Goal: Task Accomplishment & Management: Manage account settings

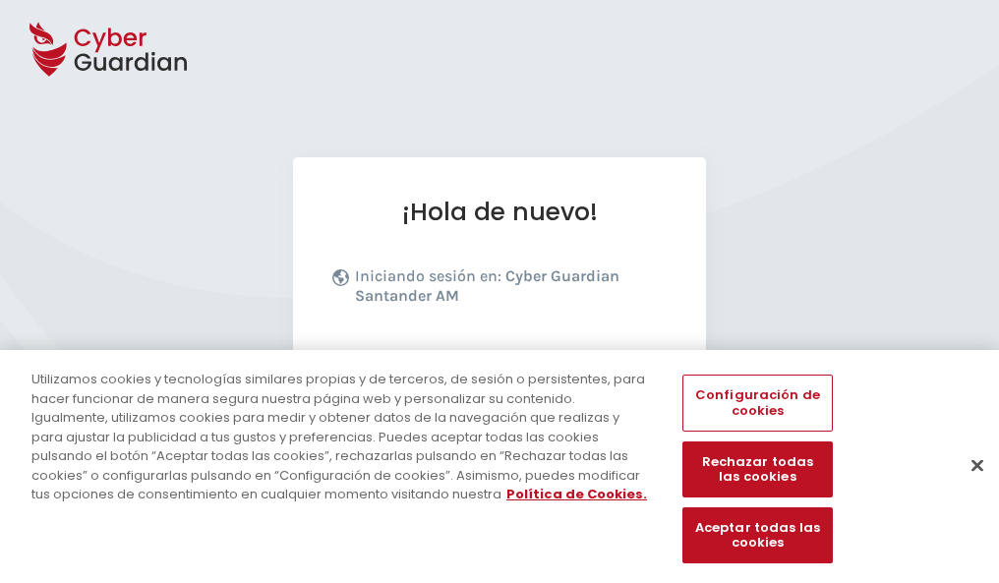
scroll to position [241, 0]
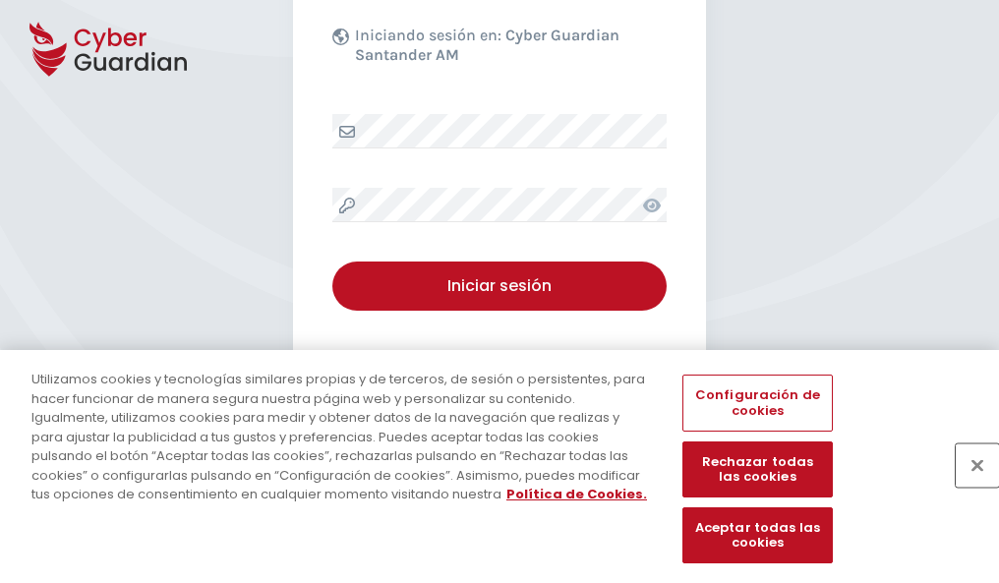
click at [967, 486] on button "Cerrar" at bounding box center [977, 464] width 43 height 43
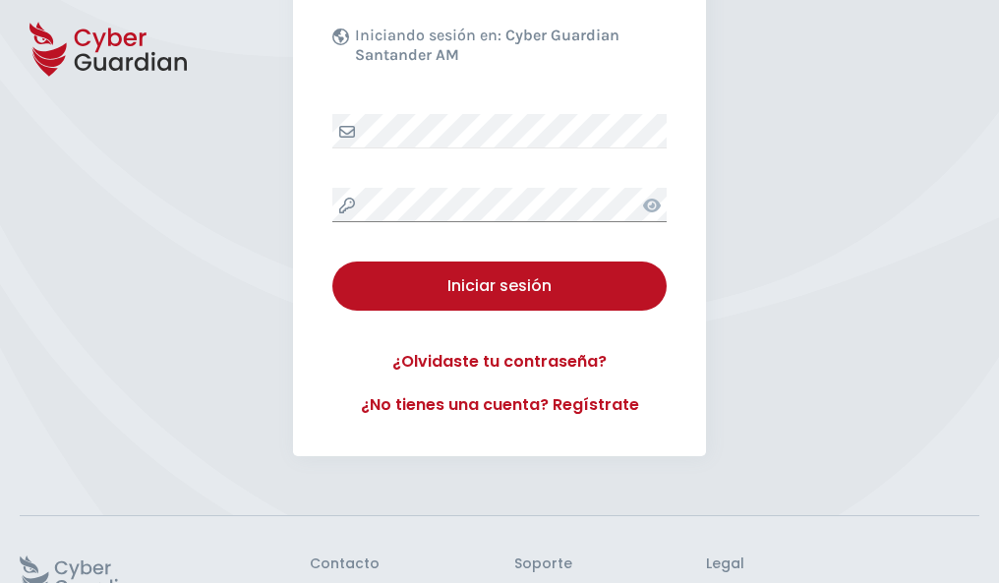
scroll to position [382, 0]
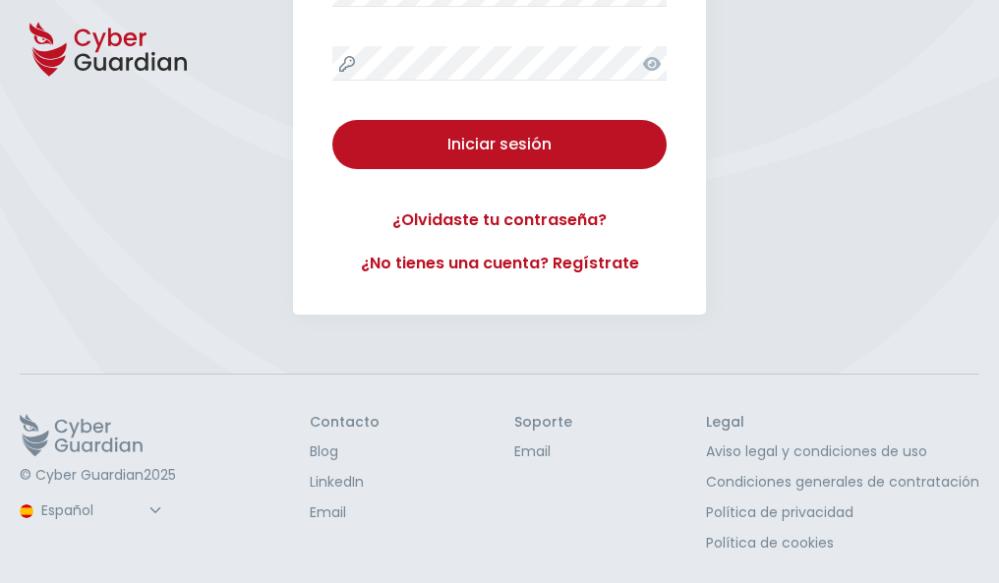
click at [332, 120] on button "Iniciar sesión" at bounding box center [499, 144] width 334 height 49
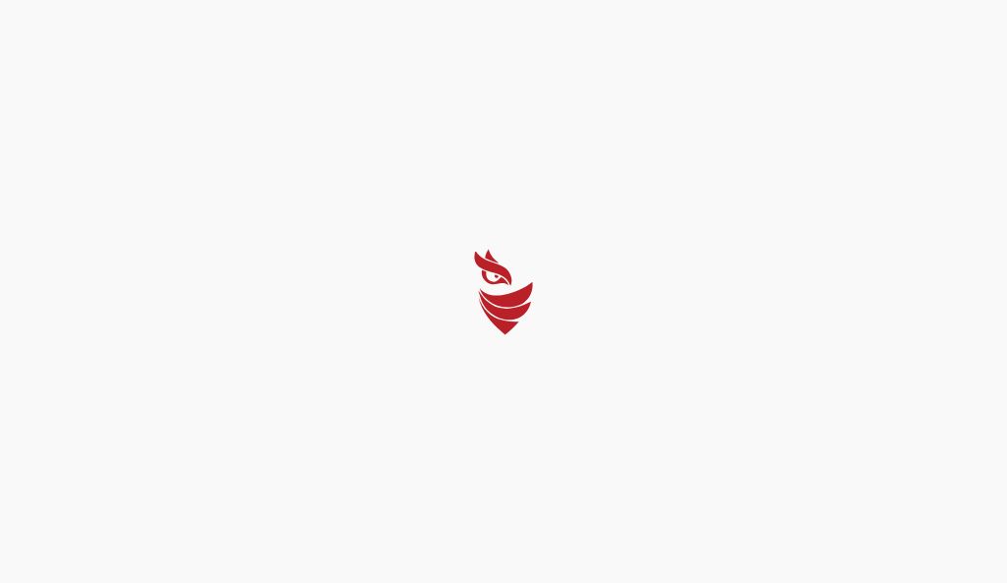
select select "Português (BR)"
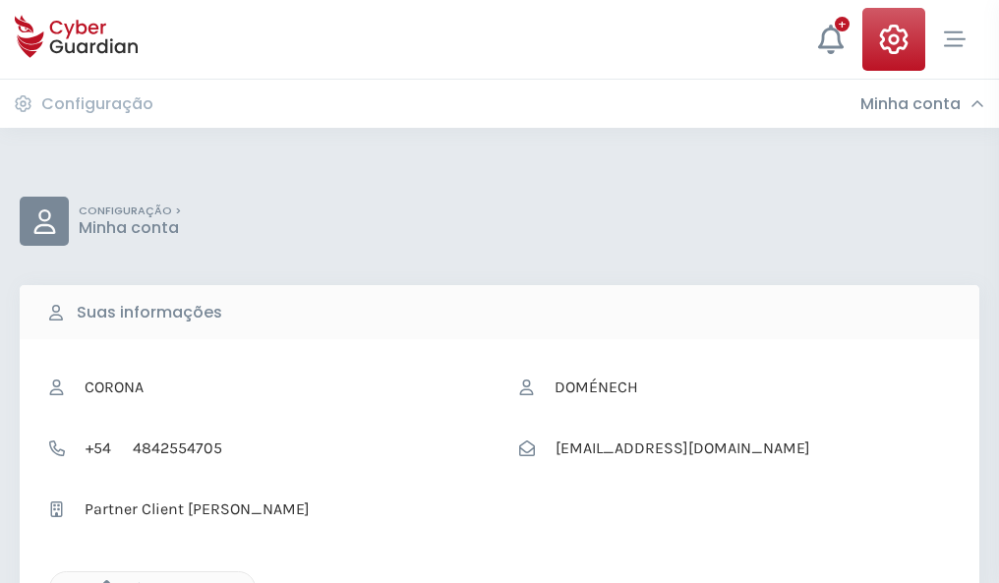
click at [101, 581] on icon "button" at bounding box center [101, 588] width 17 height 17
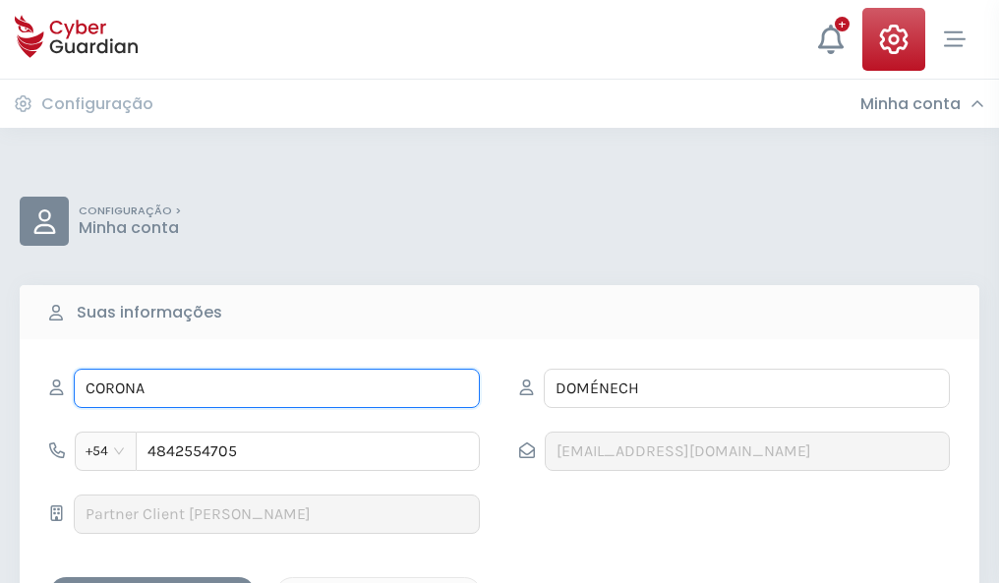
click at [276, 388] on input "CORONA" at bounding box center [277, 388] width 406 height 39
type input "C"
type input "Salomé"
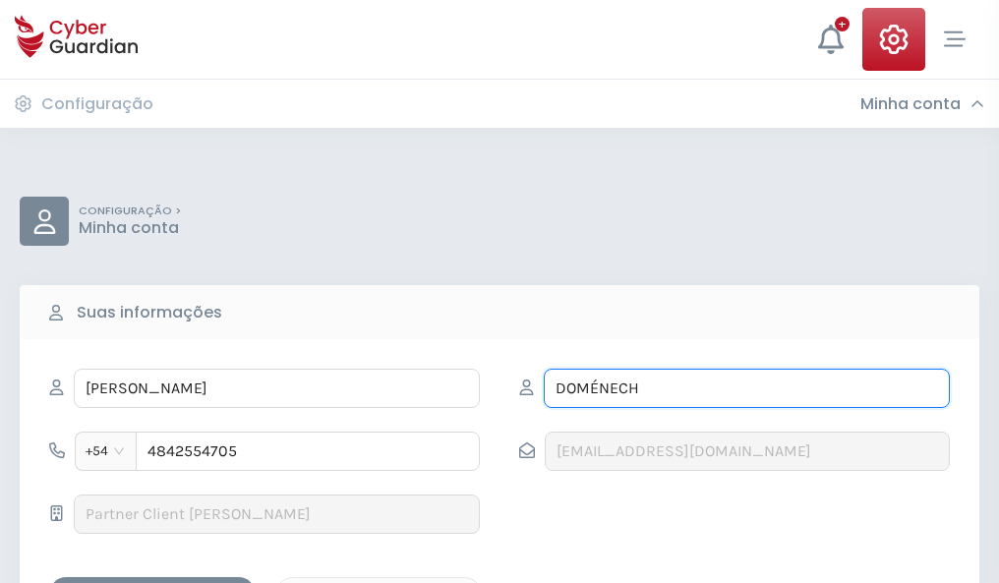
click at [746, 388] on input "DOMÉNECH" at bounding box center [747, 388] width 406 height 39
type input "D"
type input "Lamas"
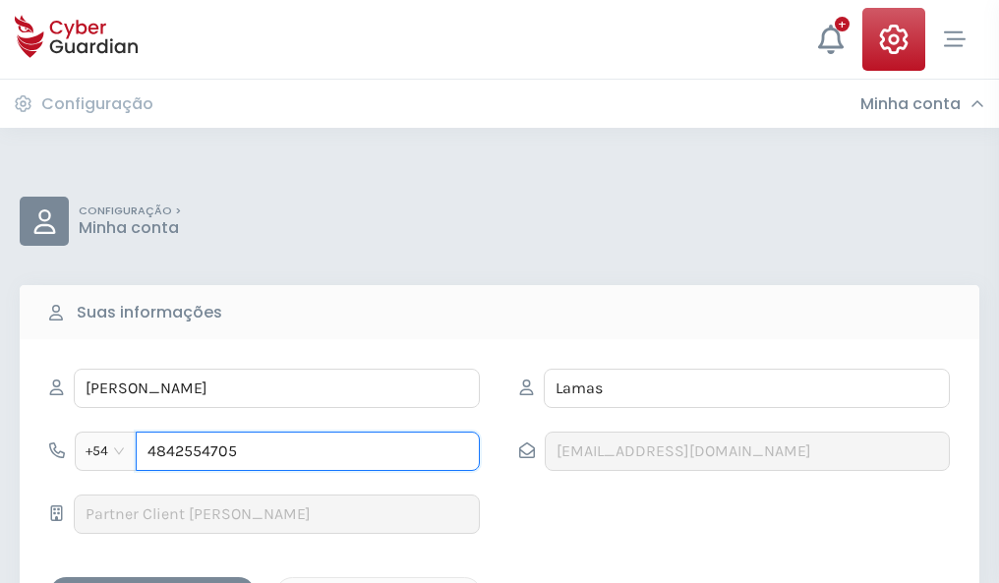
click at [308, 451] on input "4842554705" at bounding box center [308, 451] width 344 height 39
type input "4"
type input "4885851689"
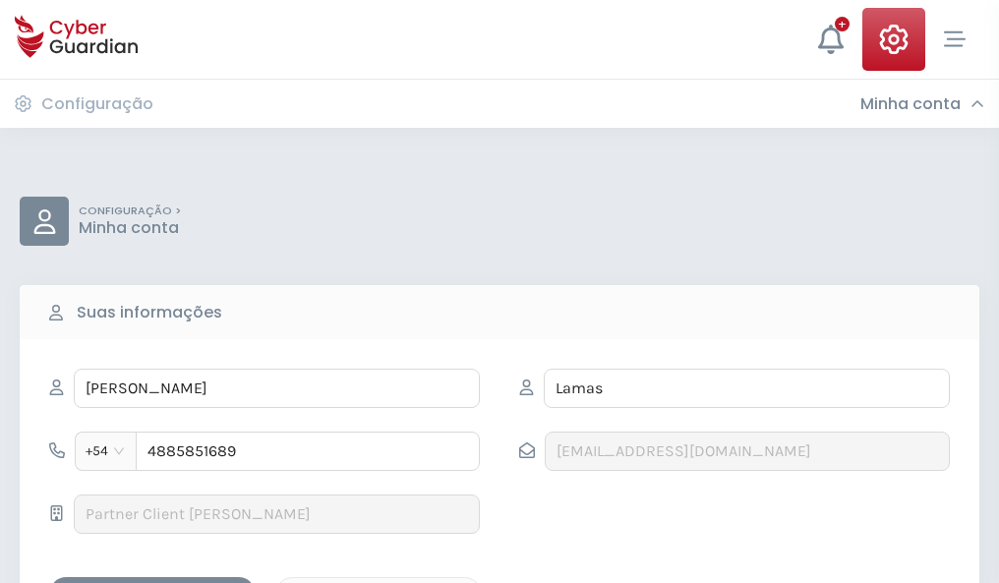
click at [152, 582] on div "Salvar alterações" at bounding box center [152, 594] width 177 height 25
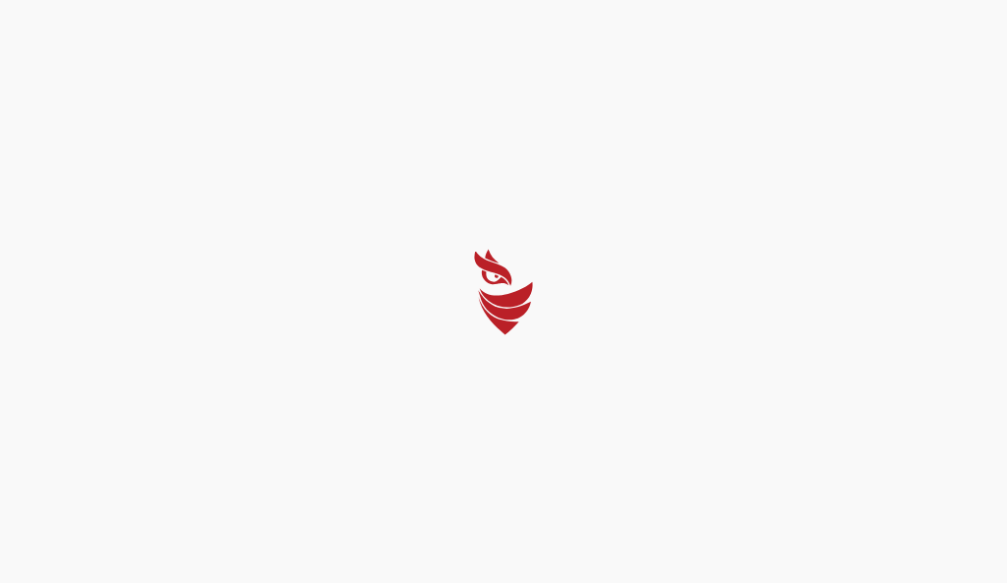
select select "Português (BR)"
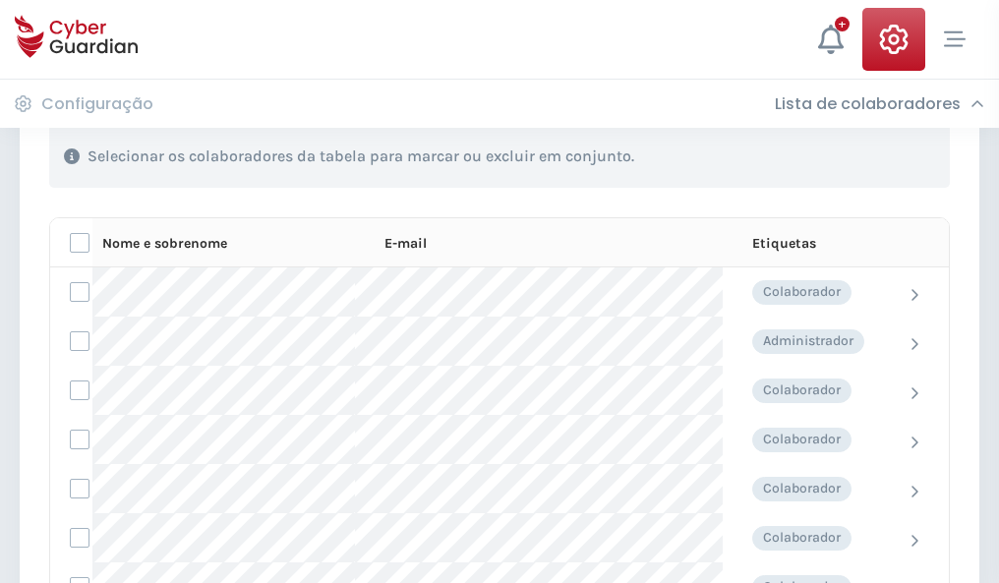
scroll to position [842, 0]
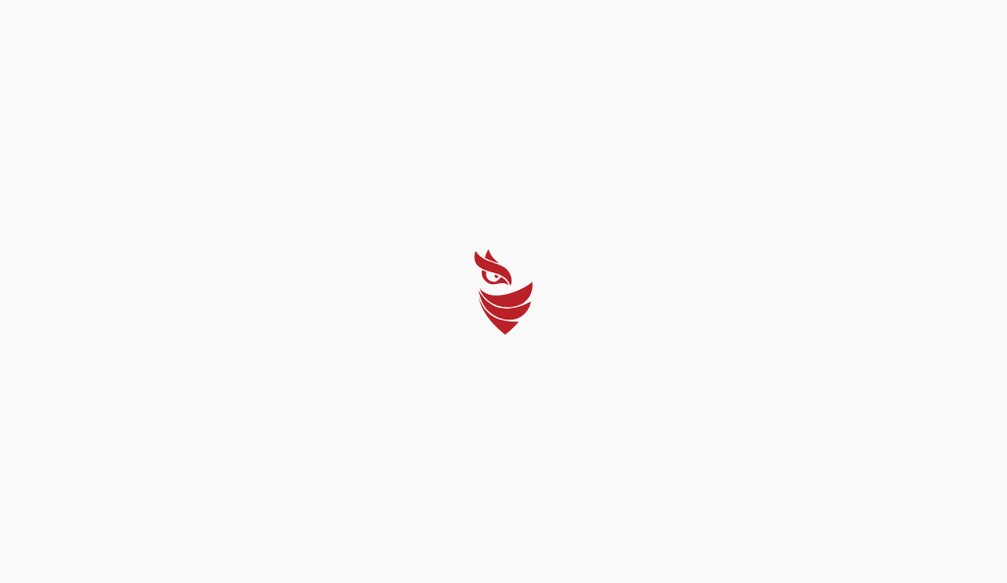
select select "Português (BR)"
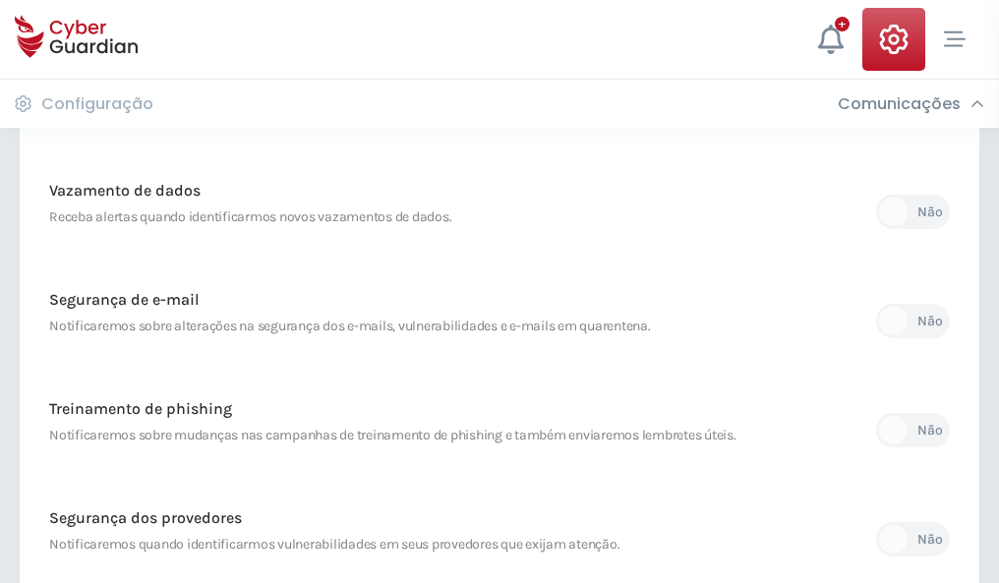
scroll to position [1035, 0]
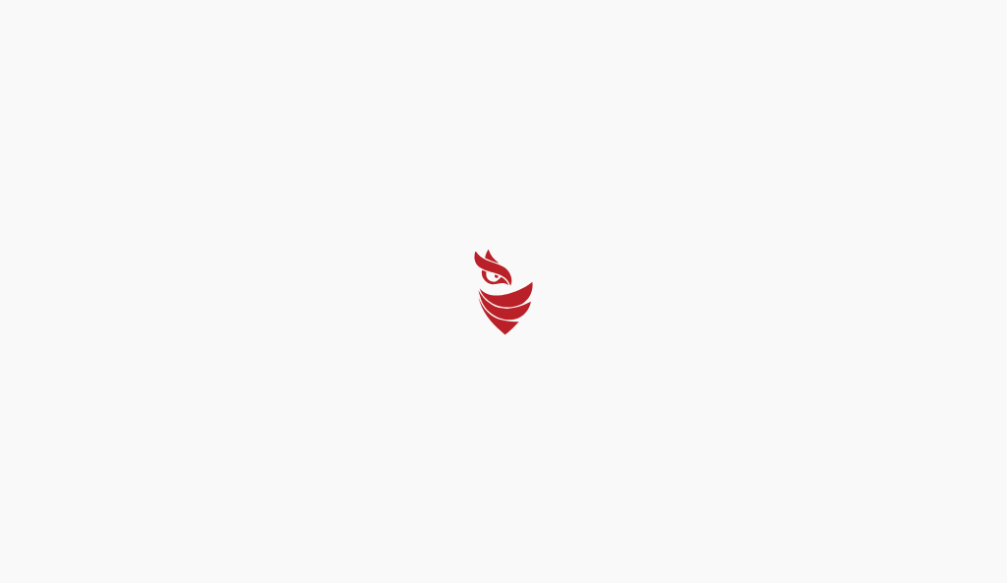
select select "Português (BR)"
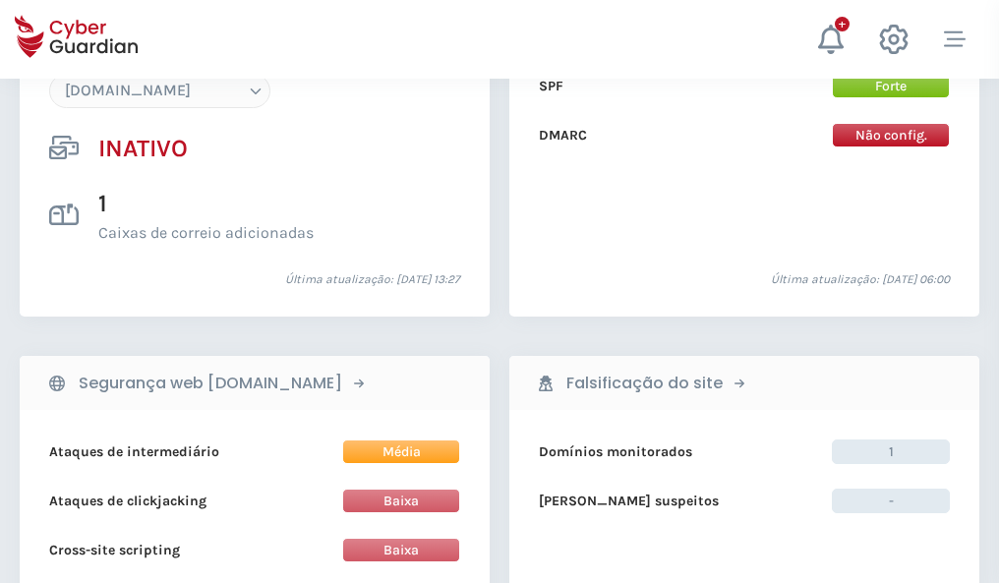
scroll to position [1850, 0]
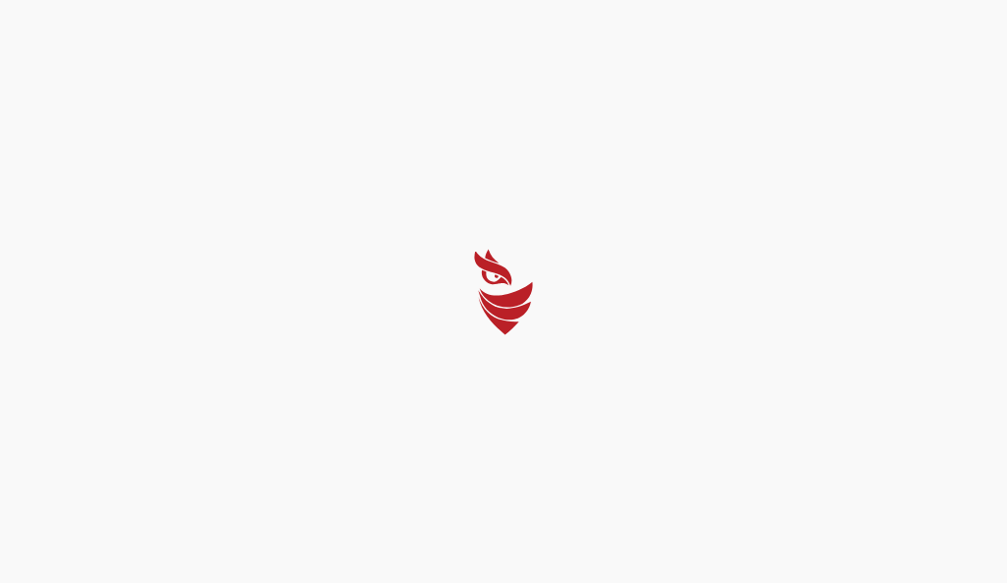
select select "Português (BR)"
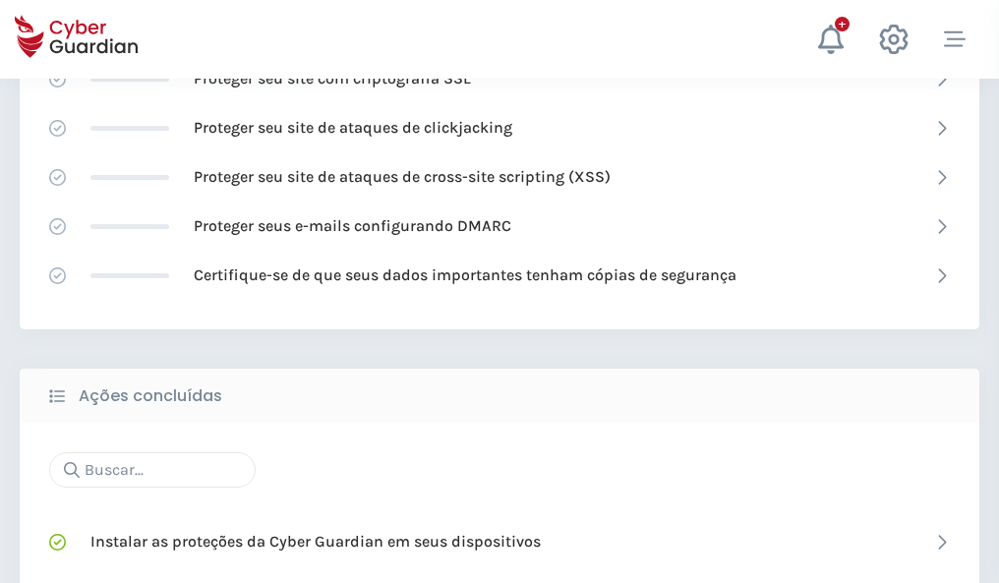
scroll to position [1310, 0]
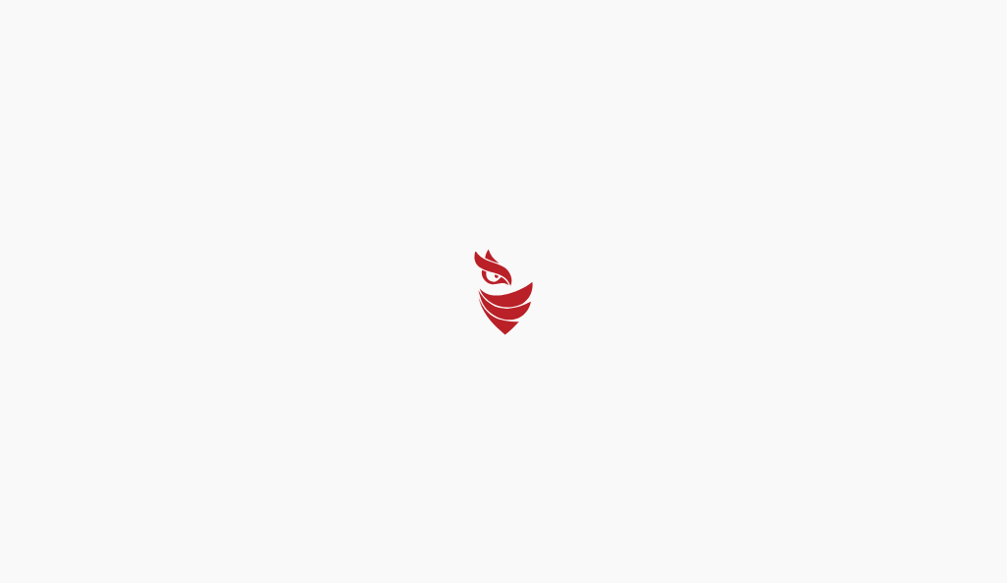
select select "Português (BR)"
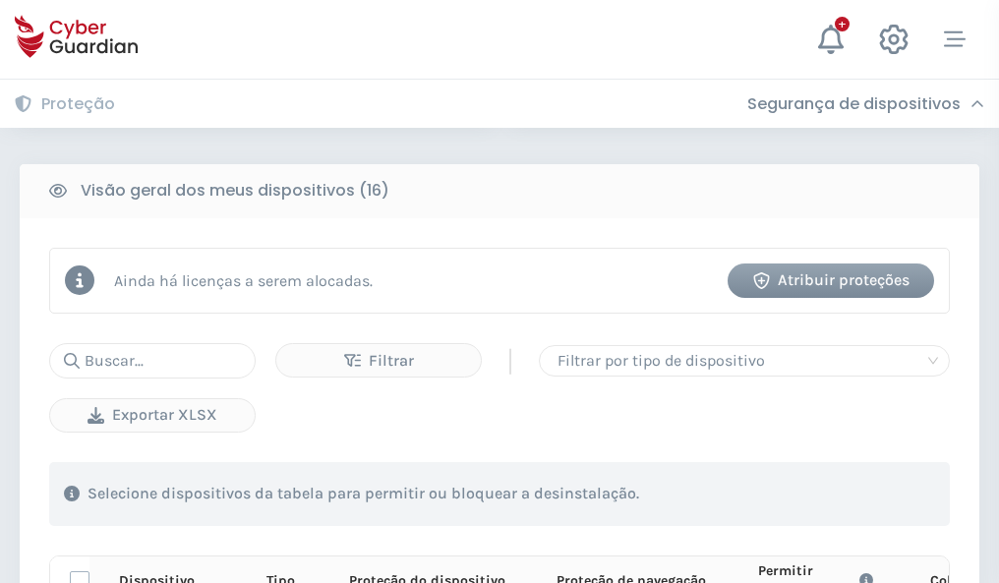
scroll to position [1737, 0]
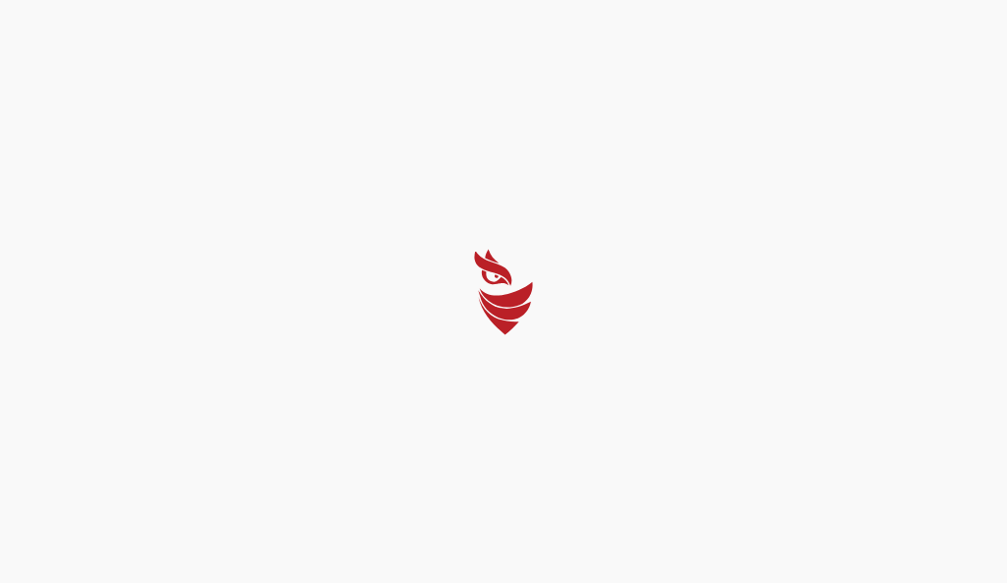
select select "Português (BR)"
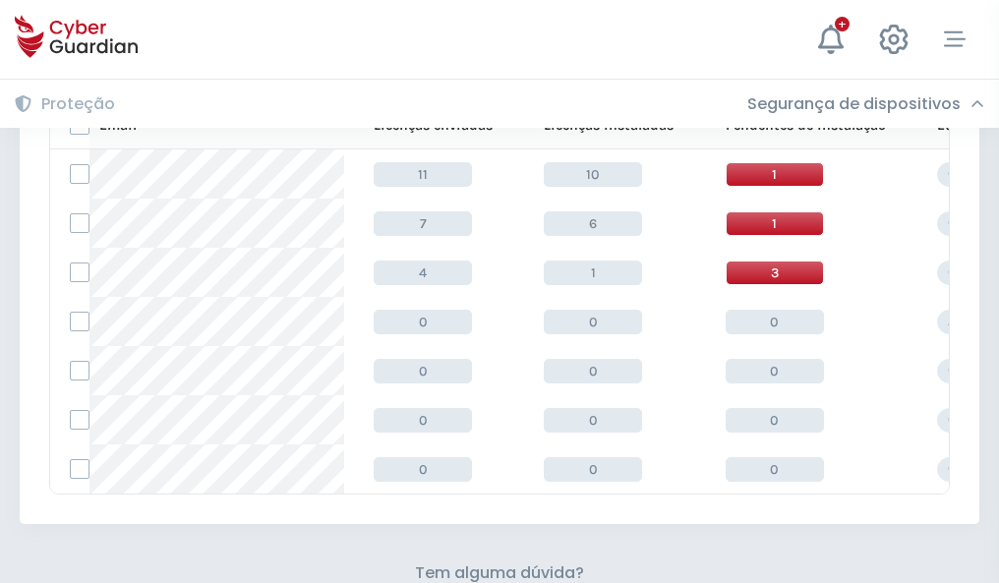
scroll to position [863, 0]
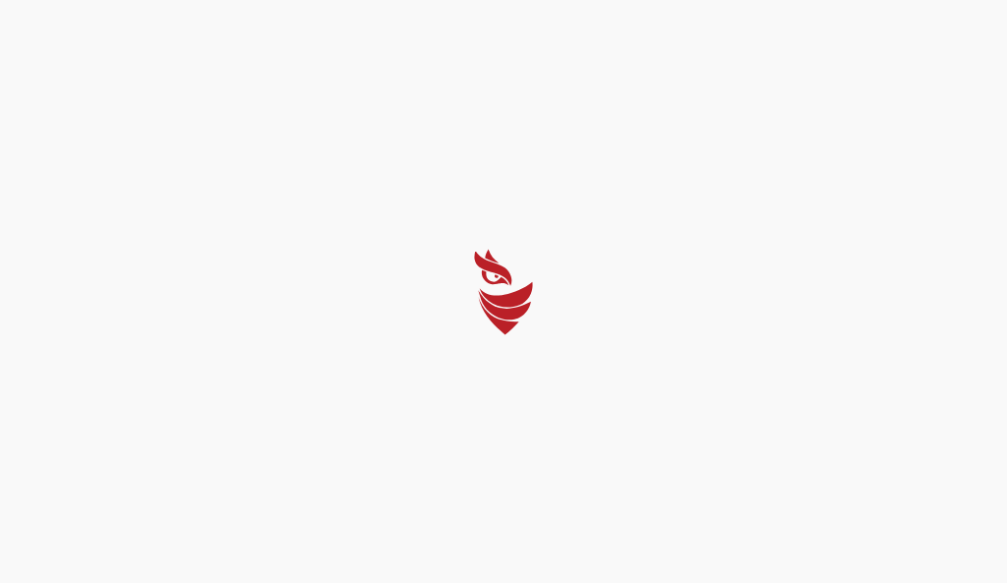
select select "Português (BR)"
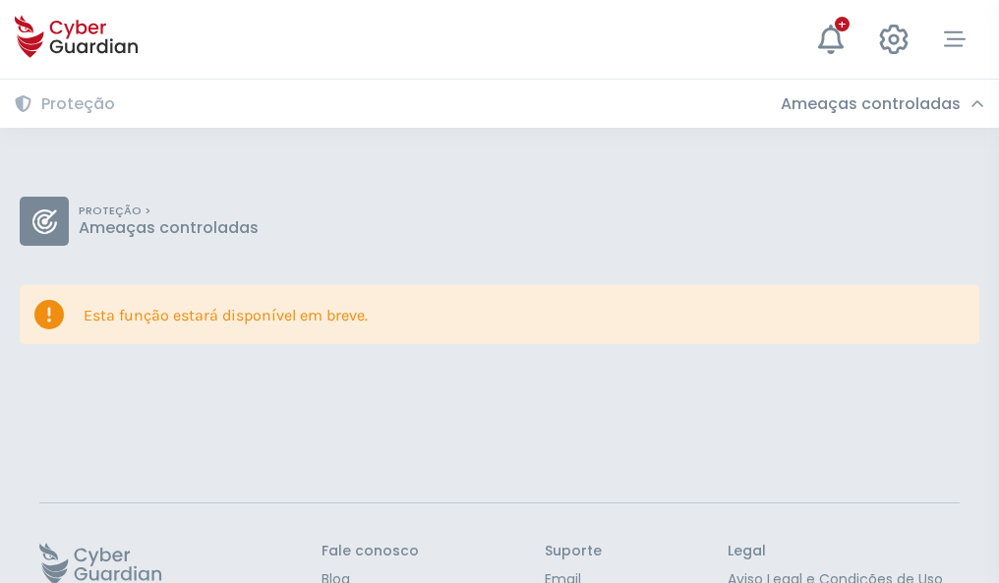
scroll to position [128, 0]
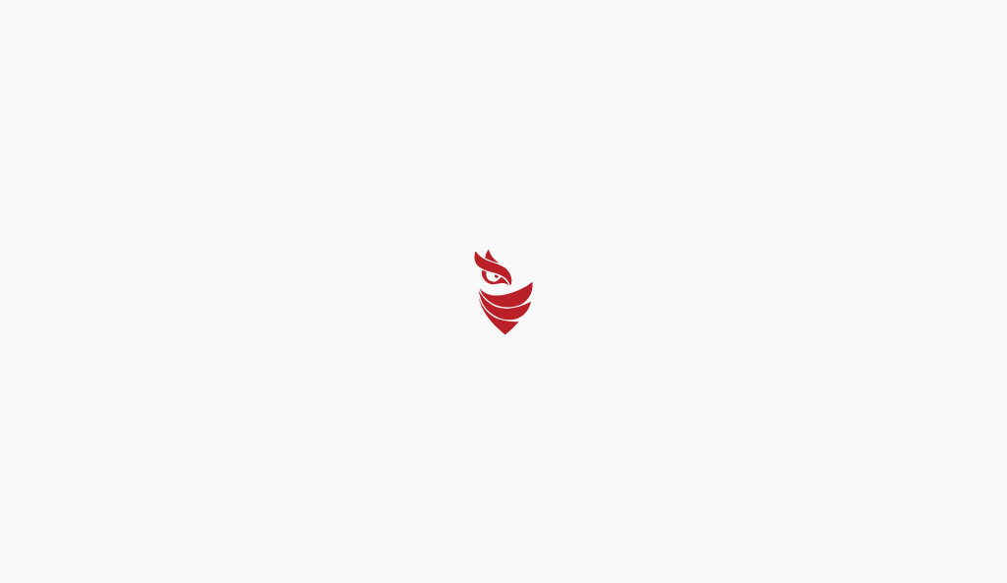
select select "Português (BR)"
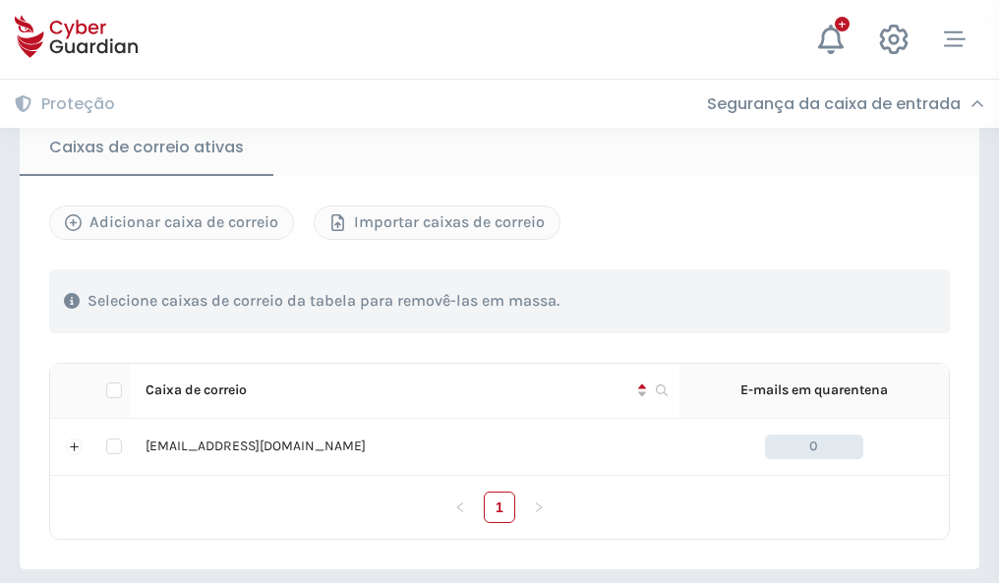
scroll to position [1622, 0]
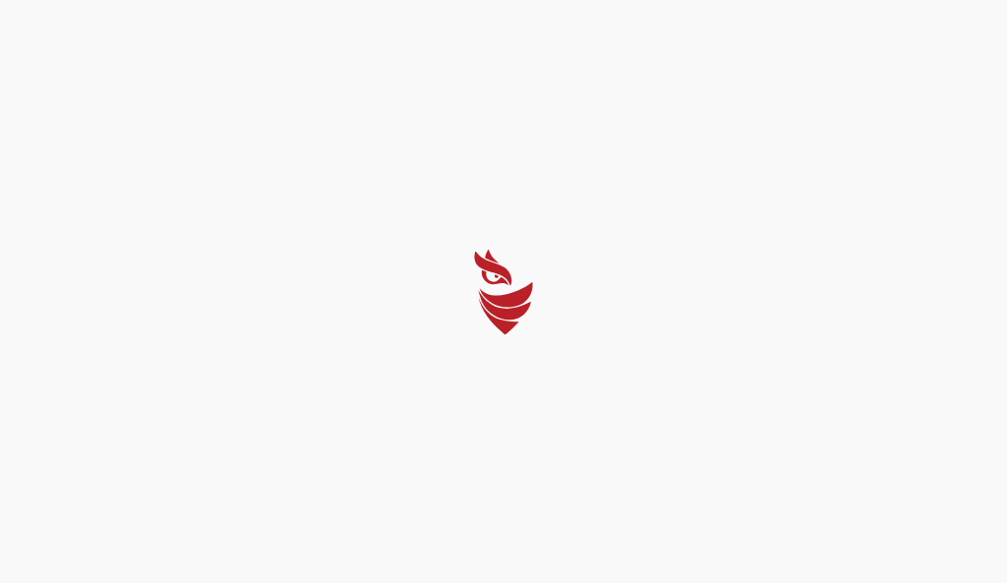
select select "Português (BR)"
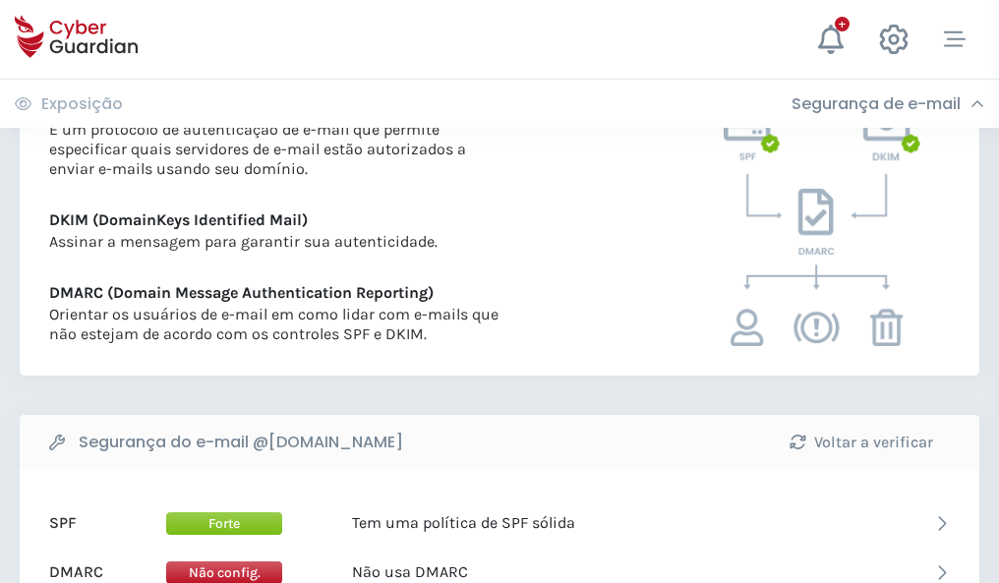
scroll to position [1061, 0]
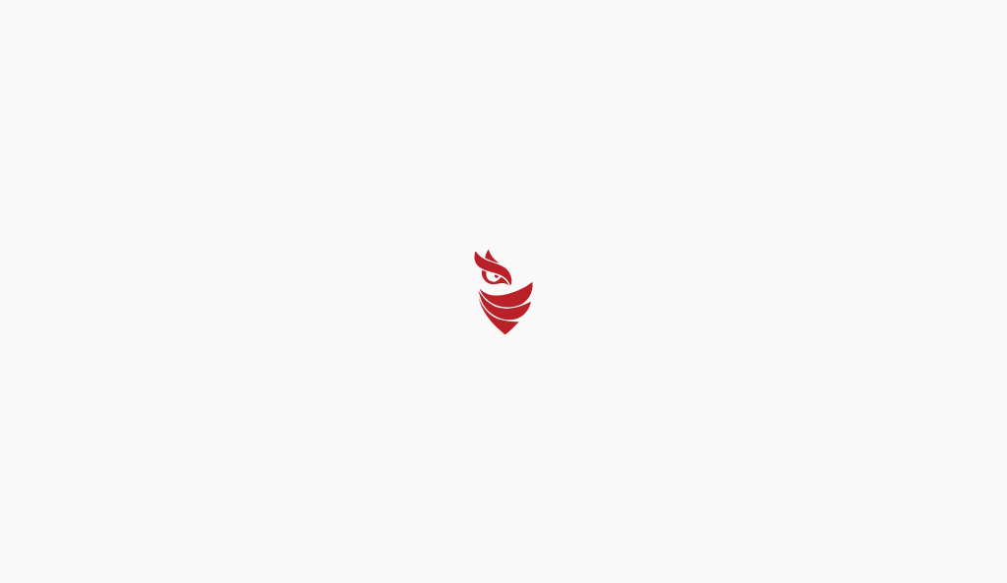
select select "Português (BR)"
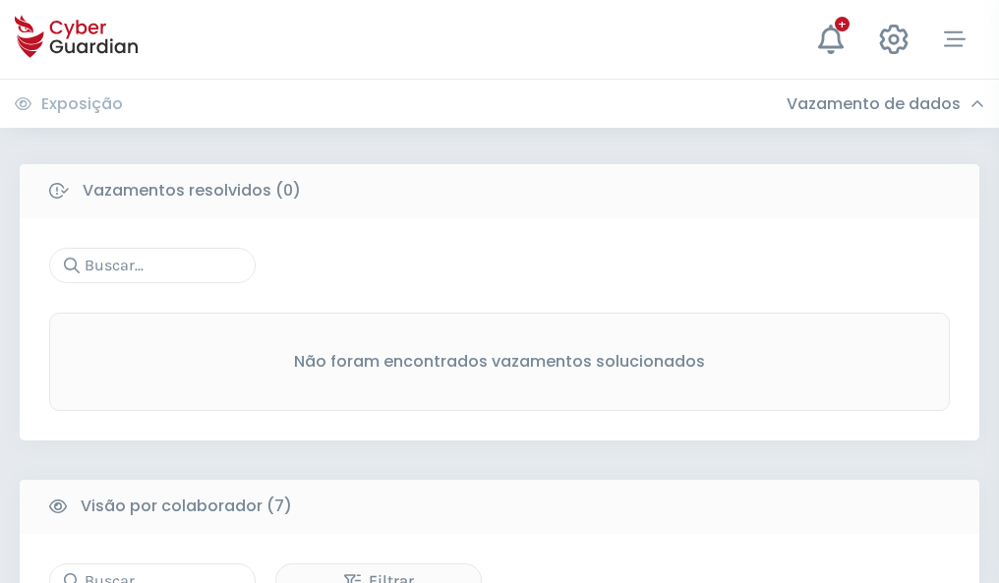
scroll to position [1626, 0]
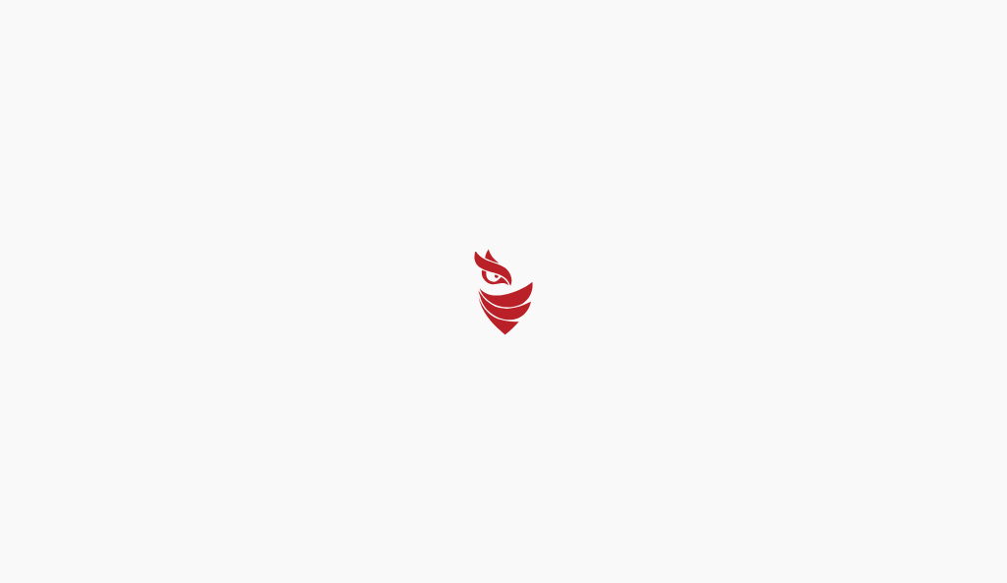
select select "Português (BR)"
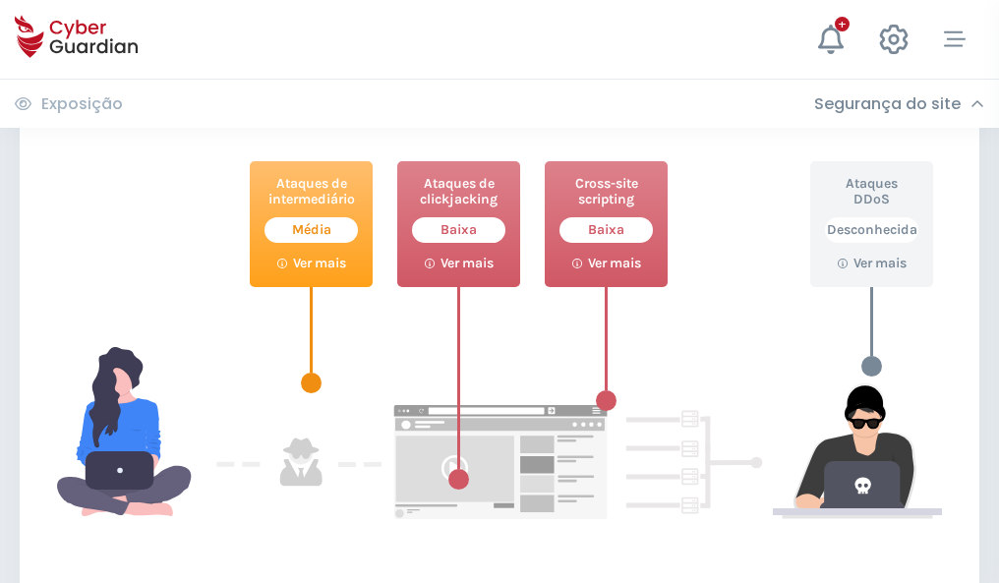
scroll to position [1071, 0]
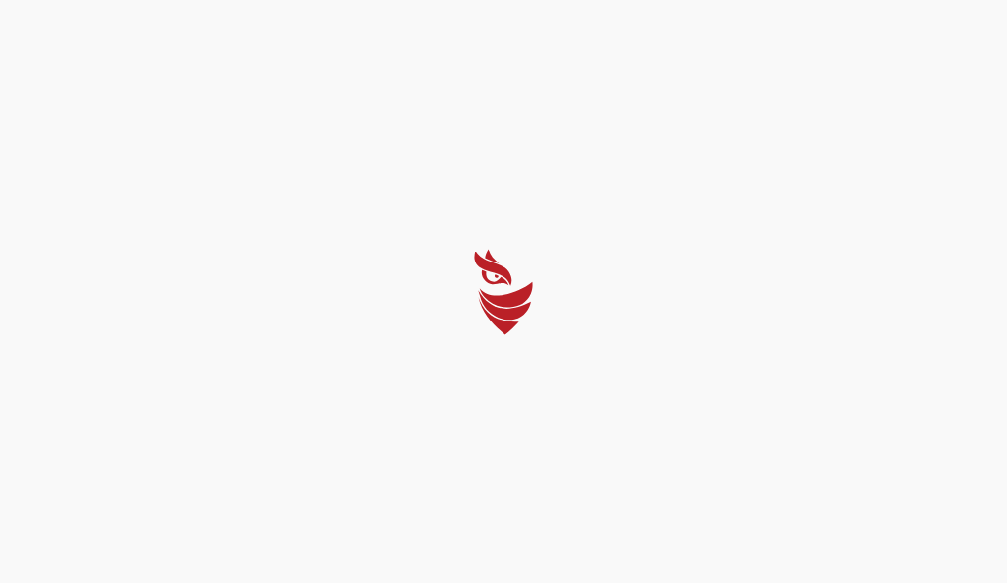
select select "Português (BR)"
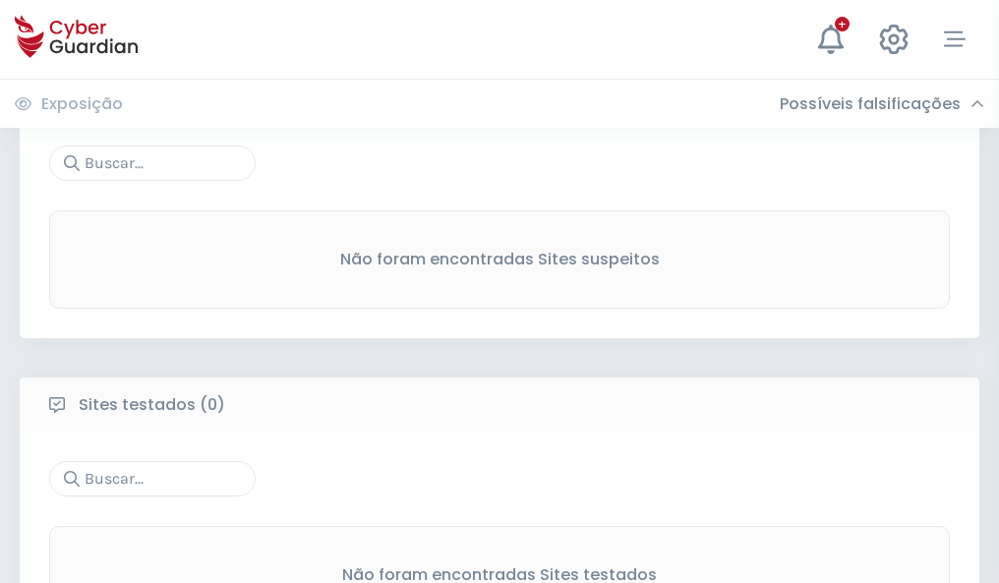
scroll to position [1028, 0]
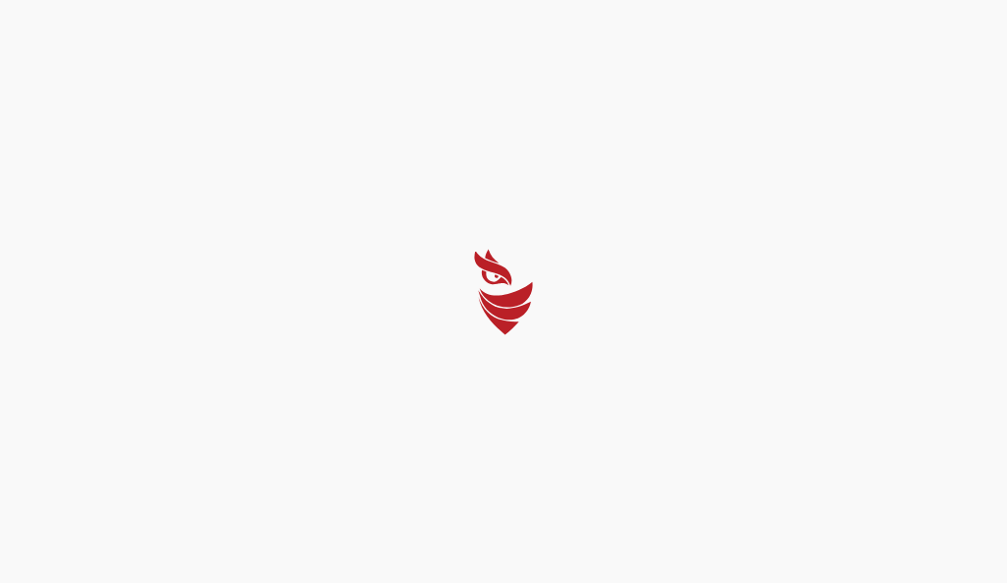
select select "Português (BR)"
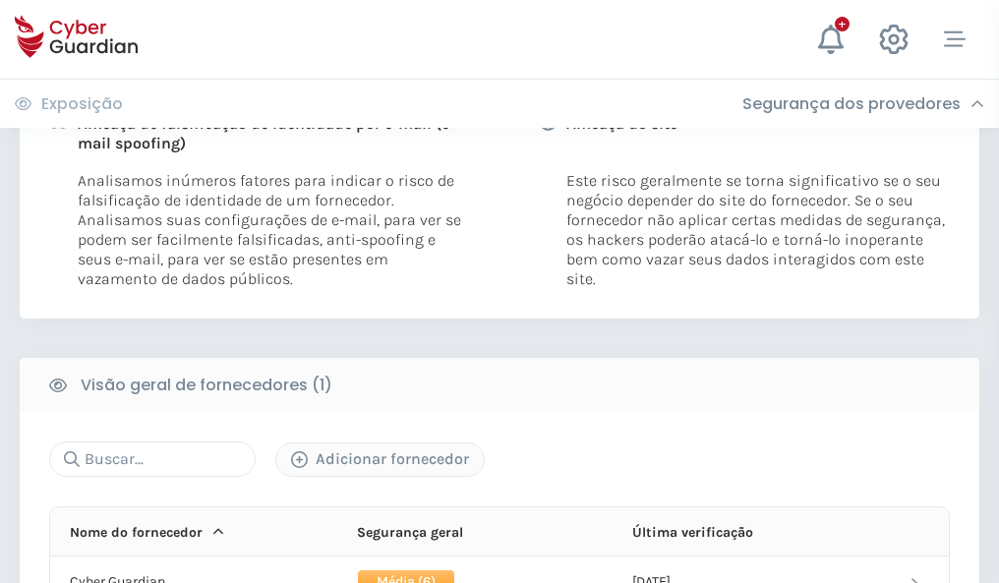
scroll to position [1002, 0]
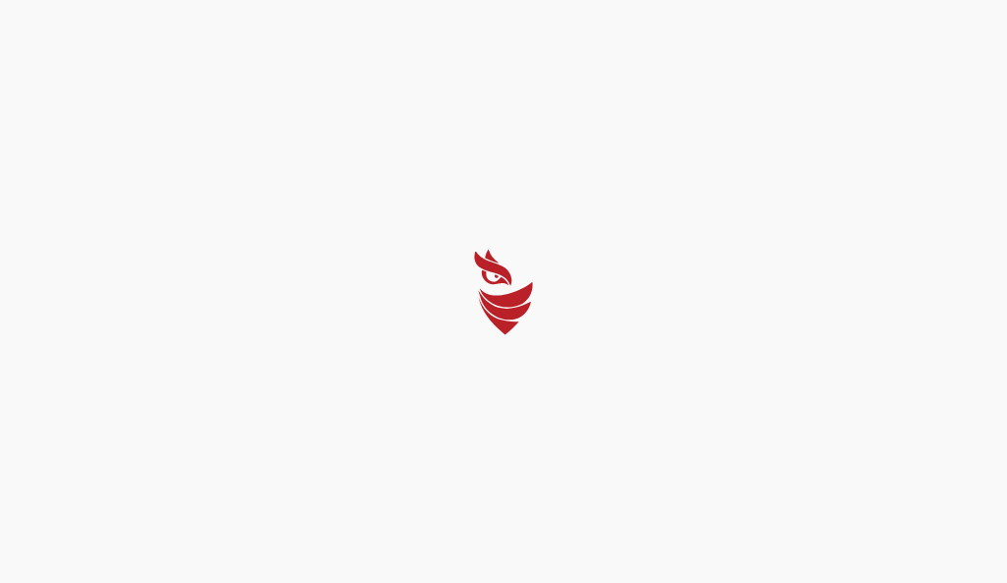
select select "Português (BR)"
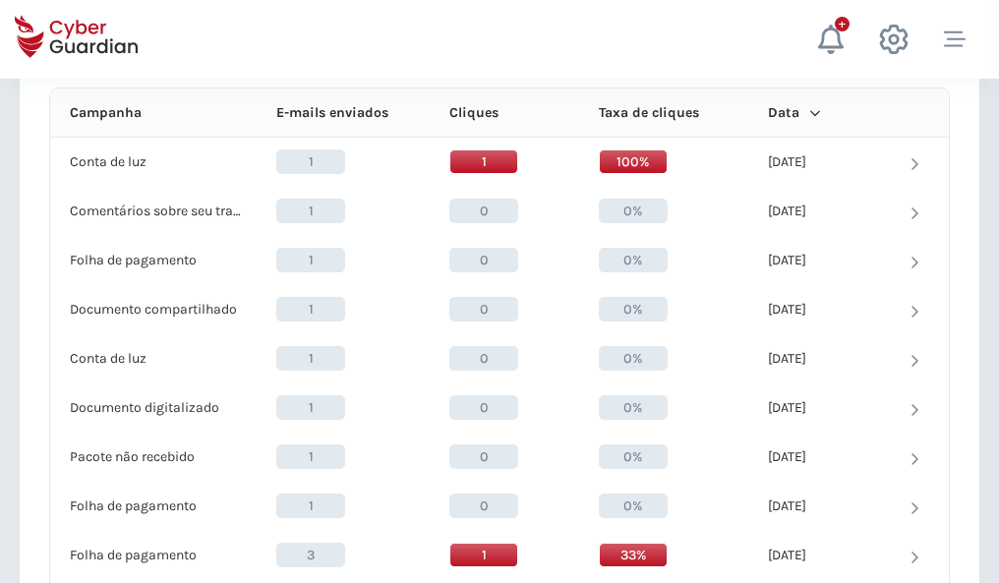
scroll to position [1763, 0]
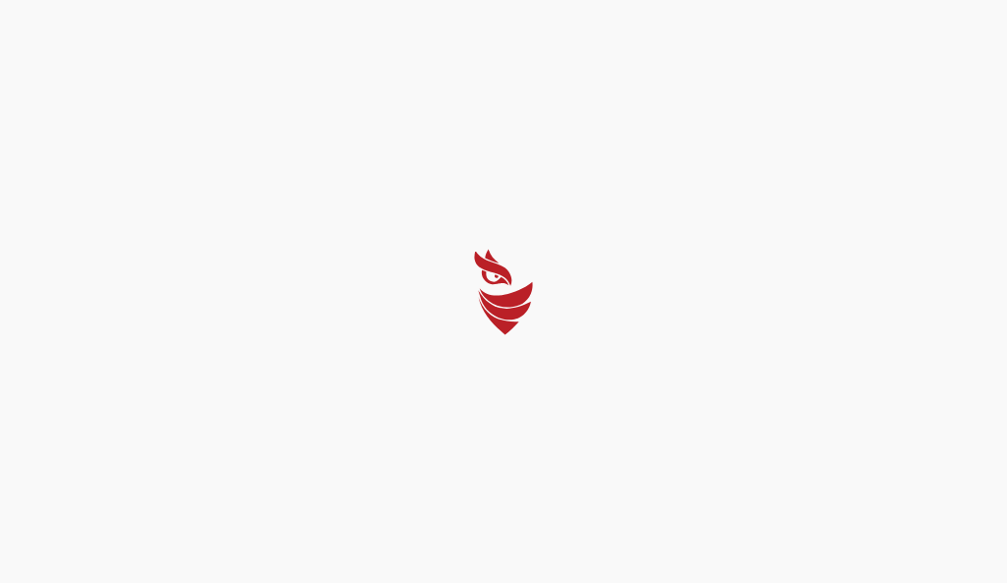
select select "Português (BR)"
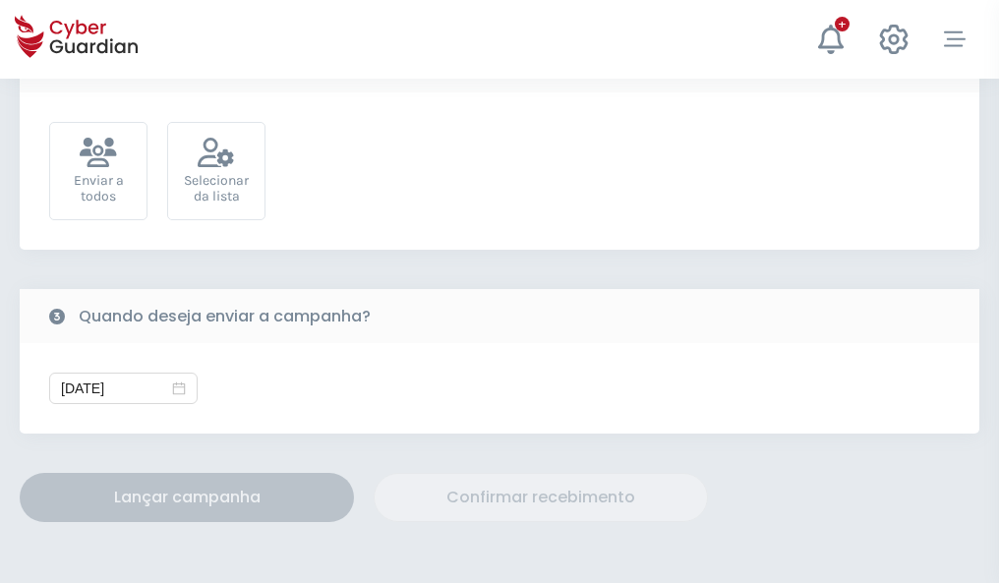
scroll to position [720, 0]
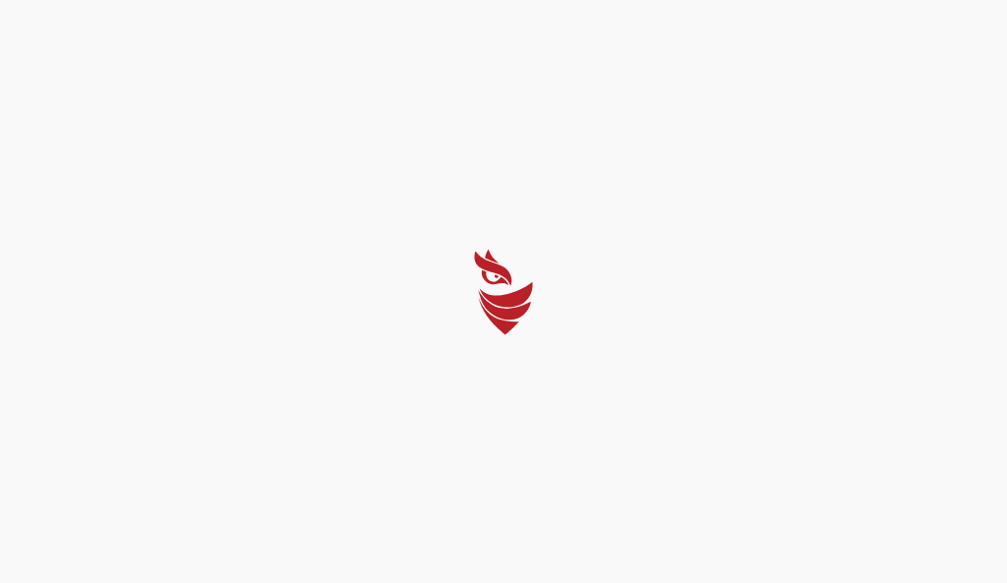
select select "Português (BR)"
